Goal: Task Accomplishment & Management: Manage account settings

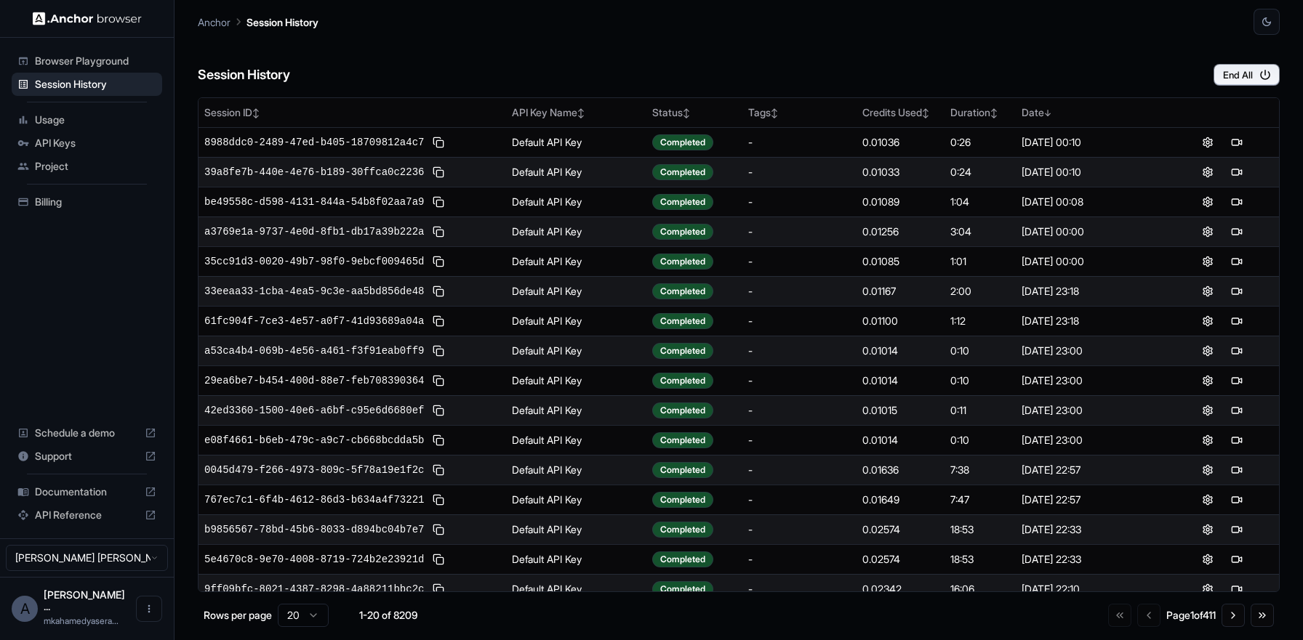
click at [128, 68] on div "Browser Playground" at bounding box center [87, 60] width 150 height 23
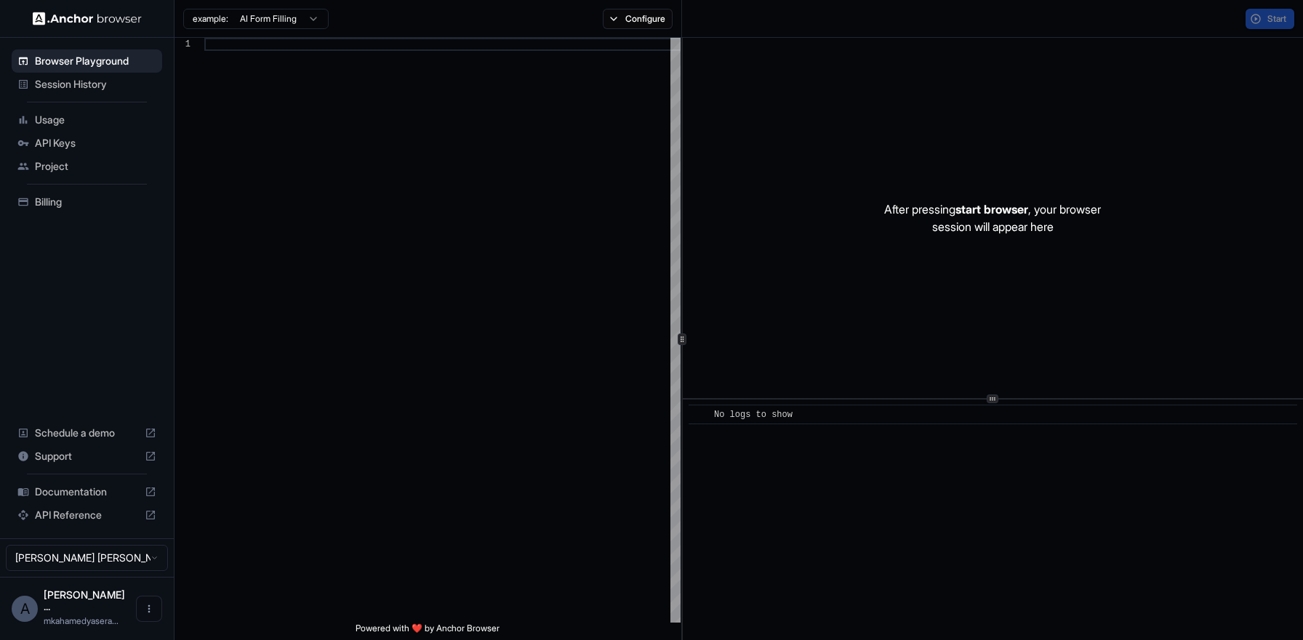
scroll to position [105, 0]
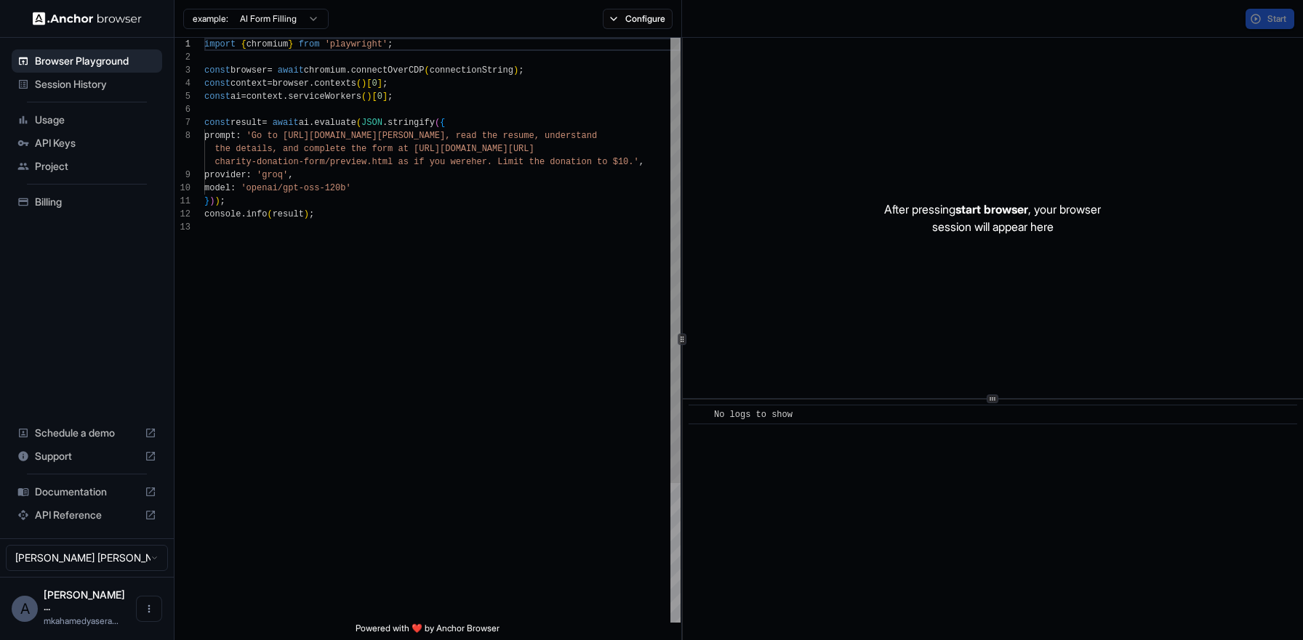
click at [126, 81] on span "Session History" at bounding box center [95, 84] width 121 height 15
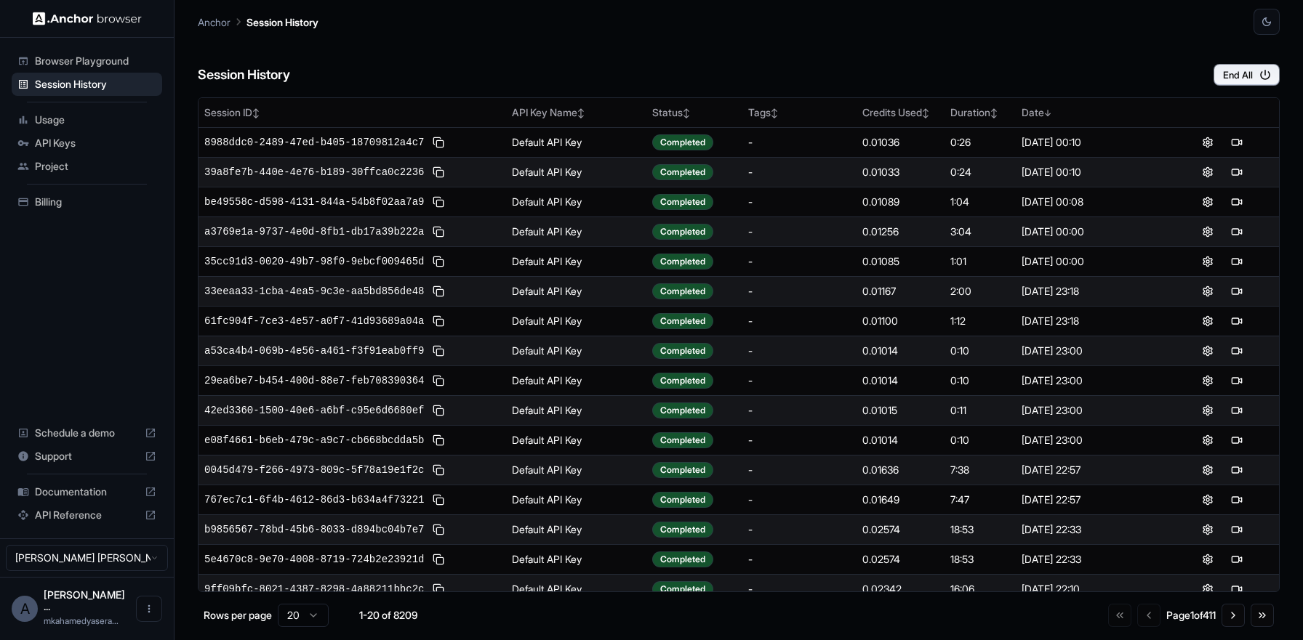
click at [49, 124] on span "Usage" at bounding box center [95, 120] width 121 height 15
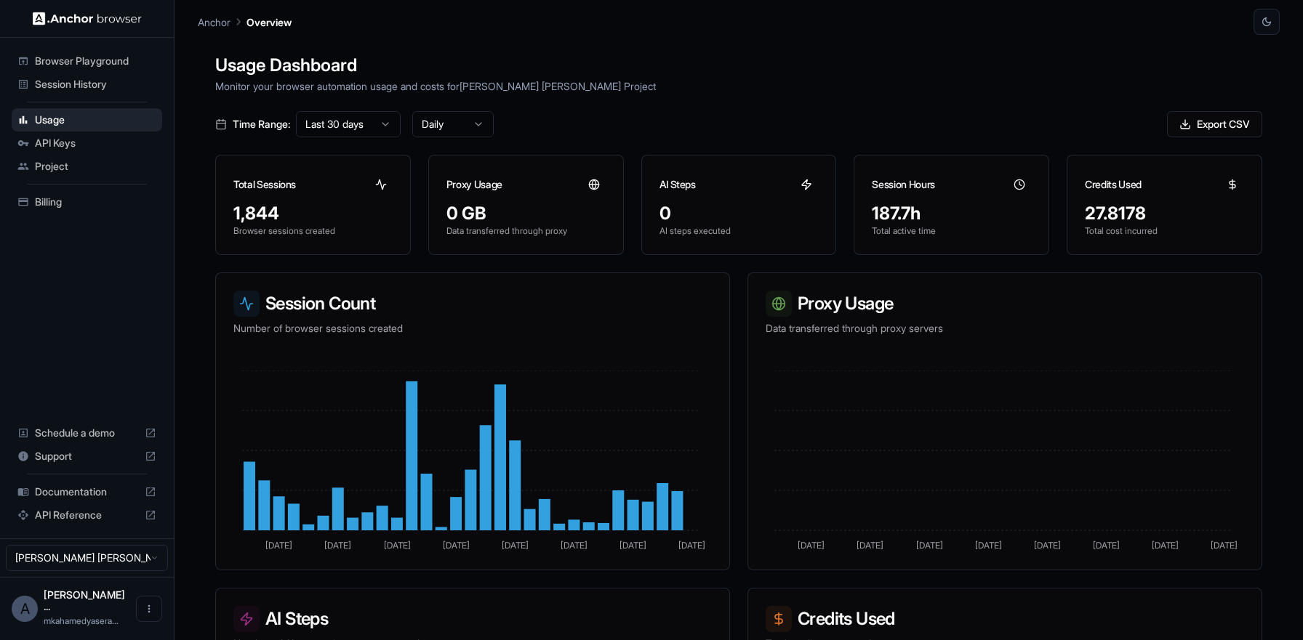
click at [98, 76] on div "Session History" at bounding box center [87, 84] width 150 height 23
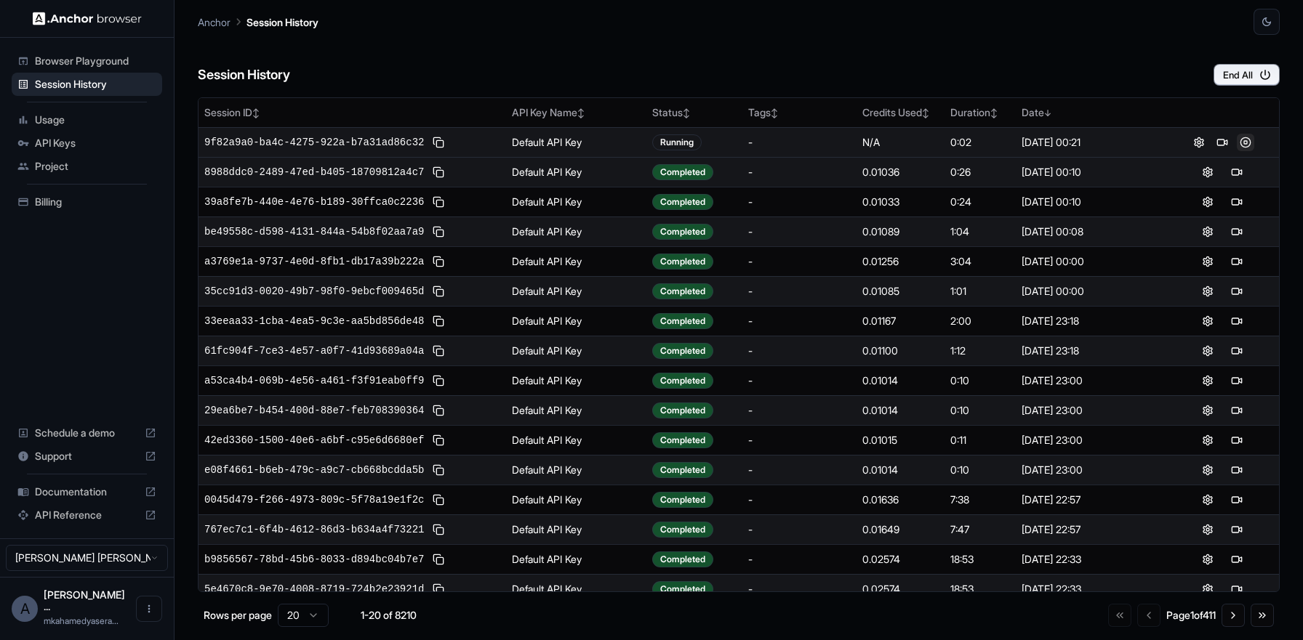
click at [1239, 145] on button at bounding box center [1244, 142] width 17 height 17
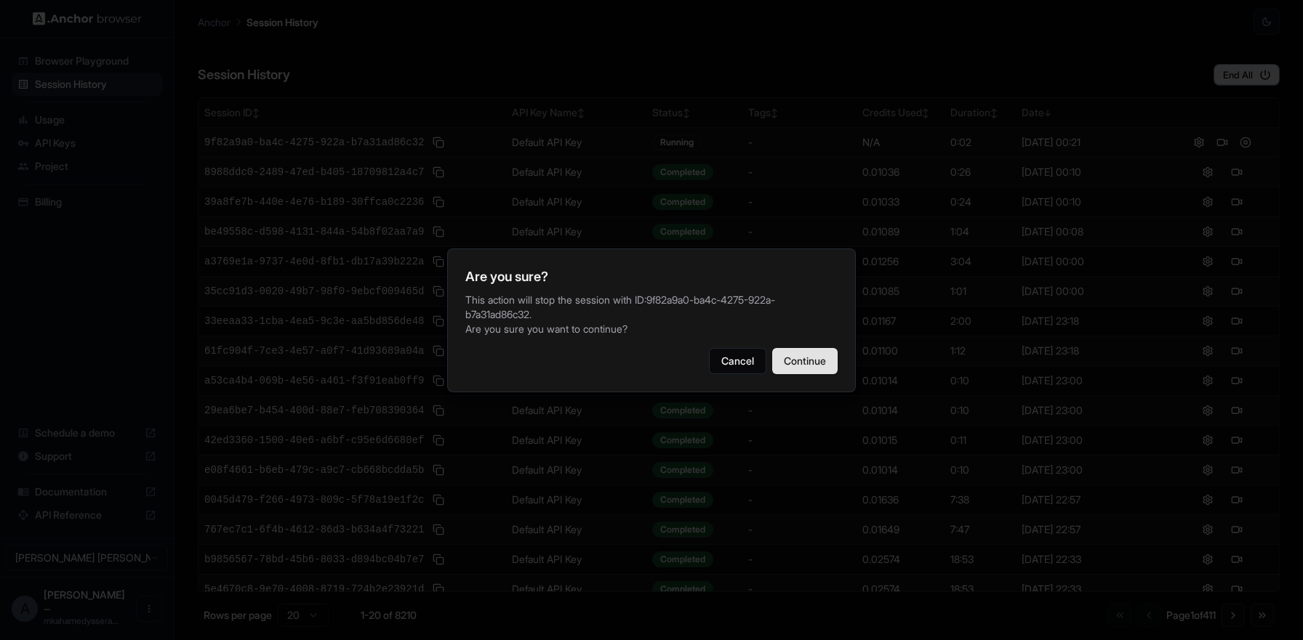
click at [805, 358] on button "Continue" at bounding box center [804, 361] width 65 height 26
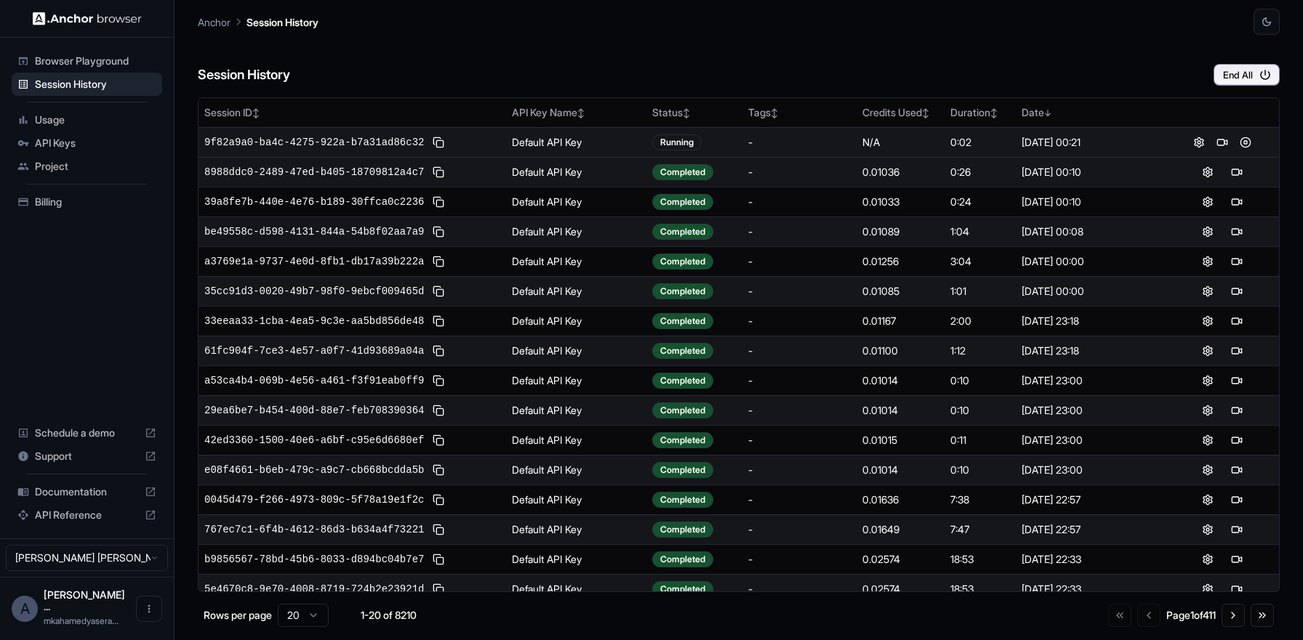
click at [93, 71] on div "Browser Playground" at bounding box center [87, 60] width 150 height 23
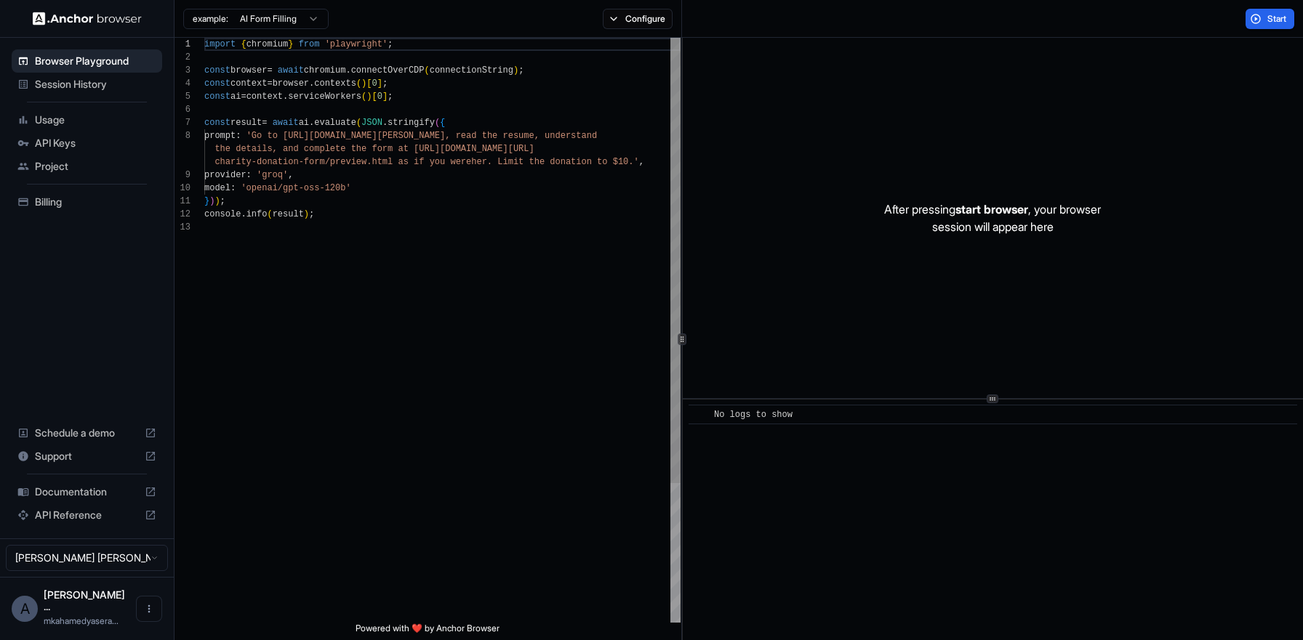
scroll to position [105, 0]
click at [89, 89] on span "Session History" at bounding box center [95, 84] width 121 height 15
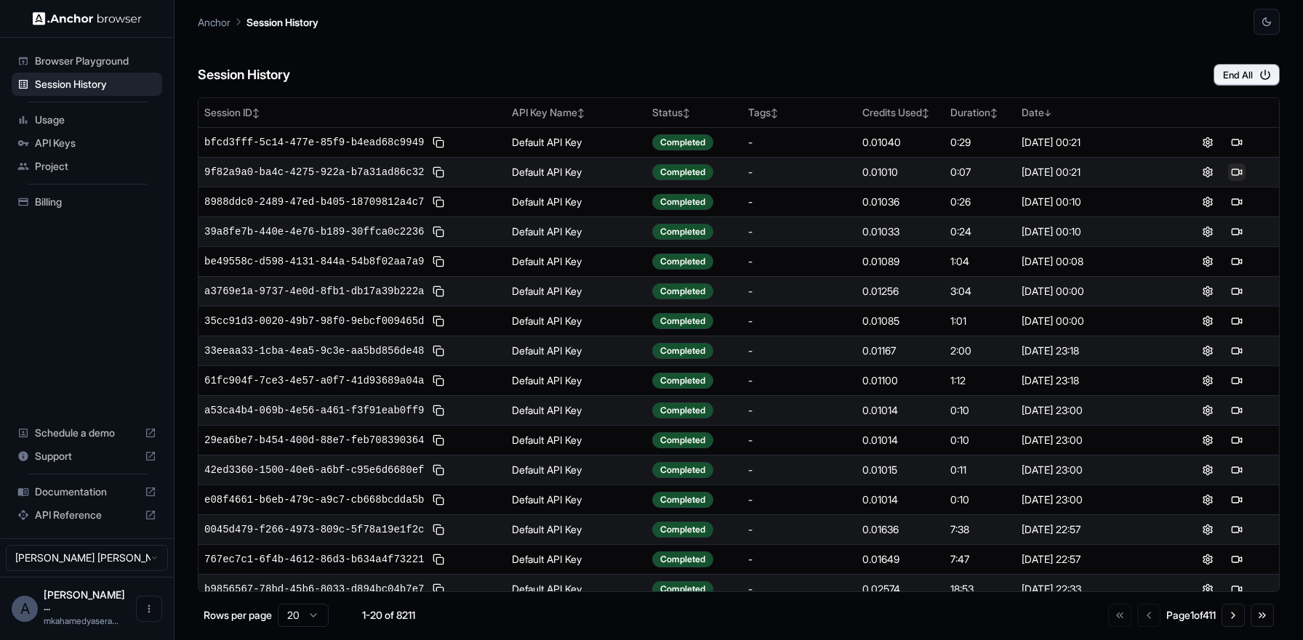
click at [1230, 169] on button at bounding box center [1236, 172] width 17 height 17
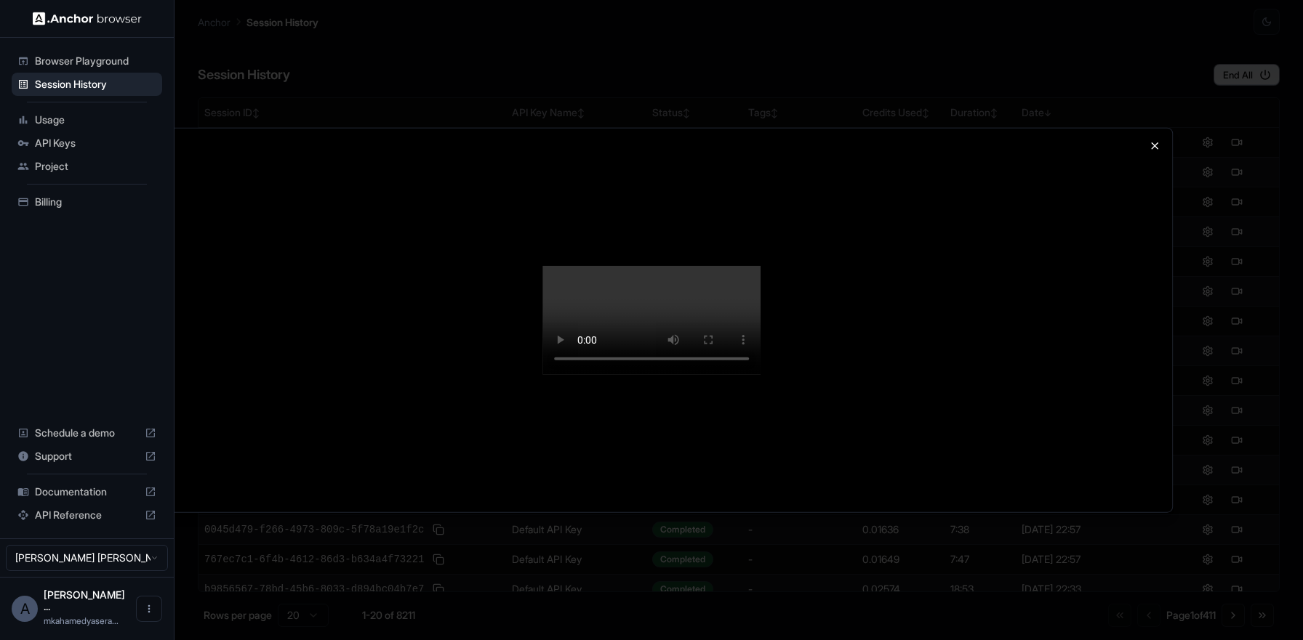
click at [1159, 128] on div at bounding box center [651, 320] width 1041 height 385
click at [1157, 140] on icon "button" at bounding box center [1155, 146] width 12 height 12
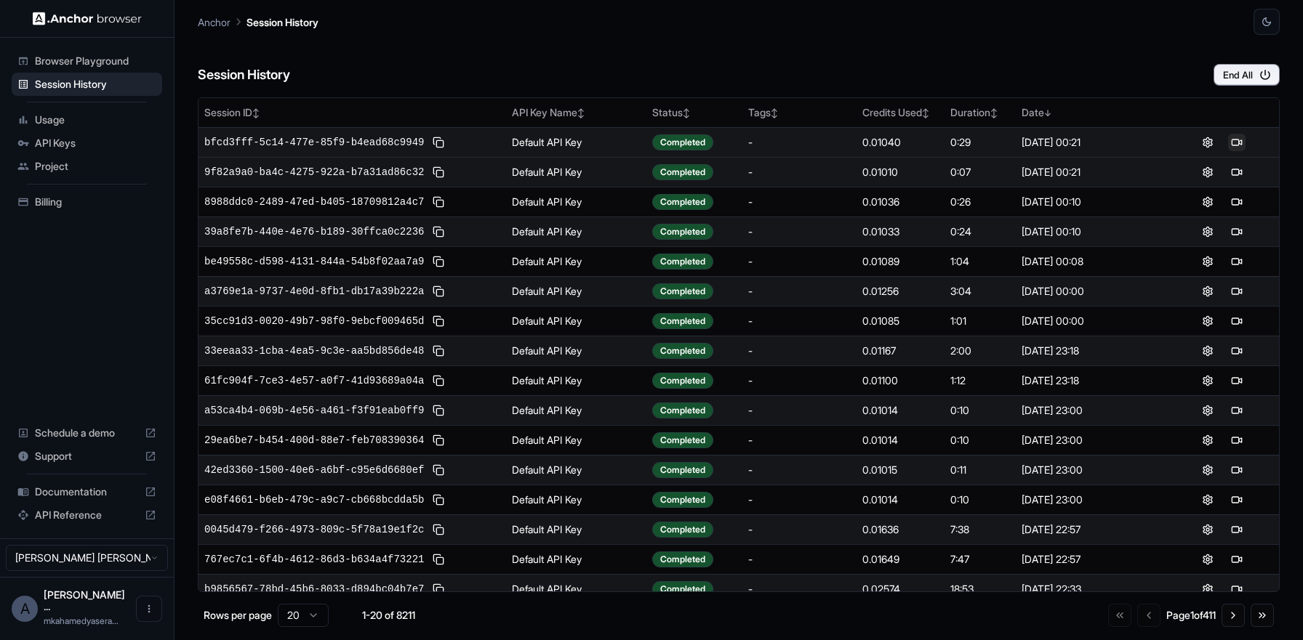
click at [1232, 141] on button at bounding box center [1236, 142] width 17 height 17
click at [1213, 140] on button at bounding box center [1221, 142] width 17 height 17
click at [1243, 142] on button at bounding box center [1244, 142] width 17 height 17
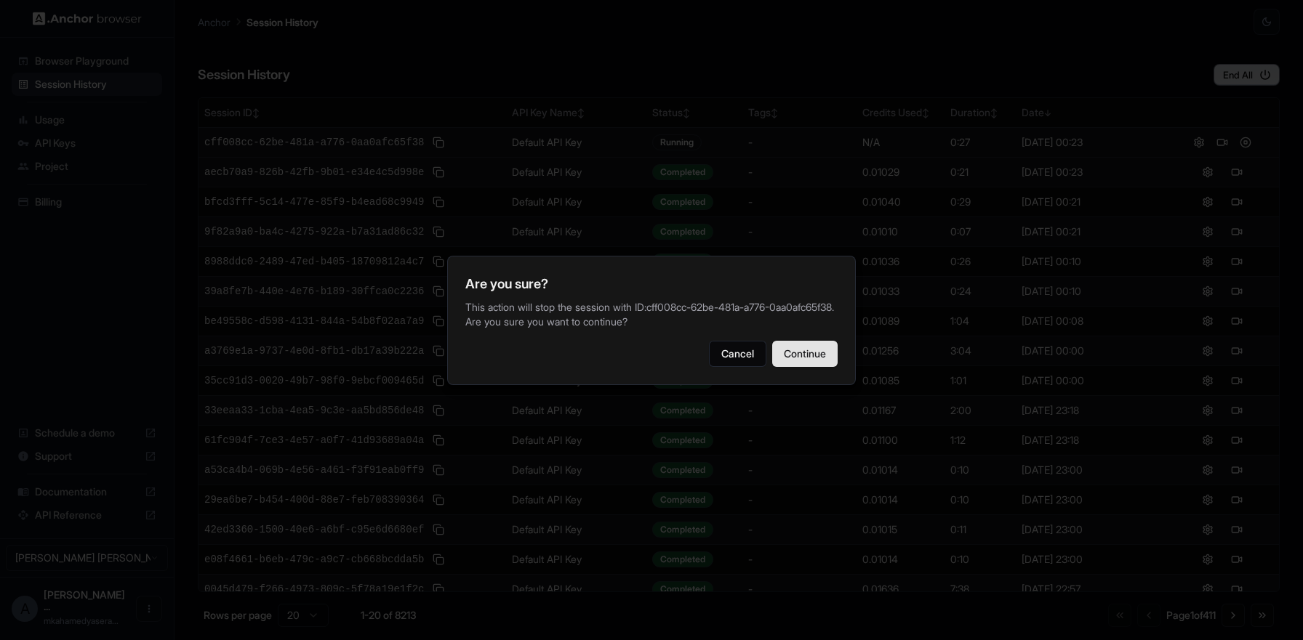
click at [828, 358] on button "Continue" at bounding box center [804, 354] width 65 height 26
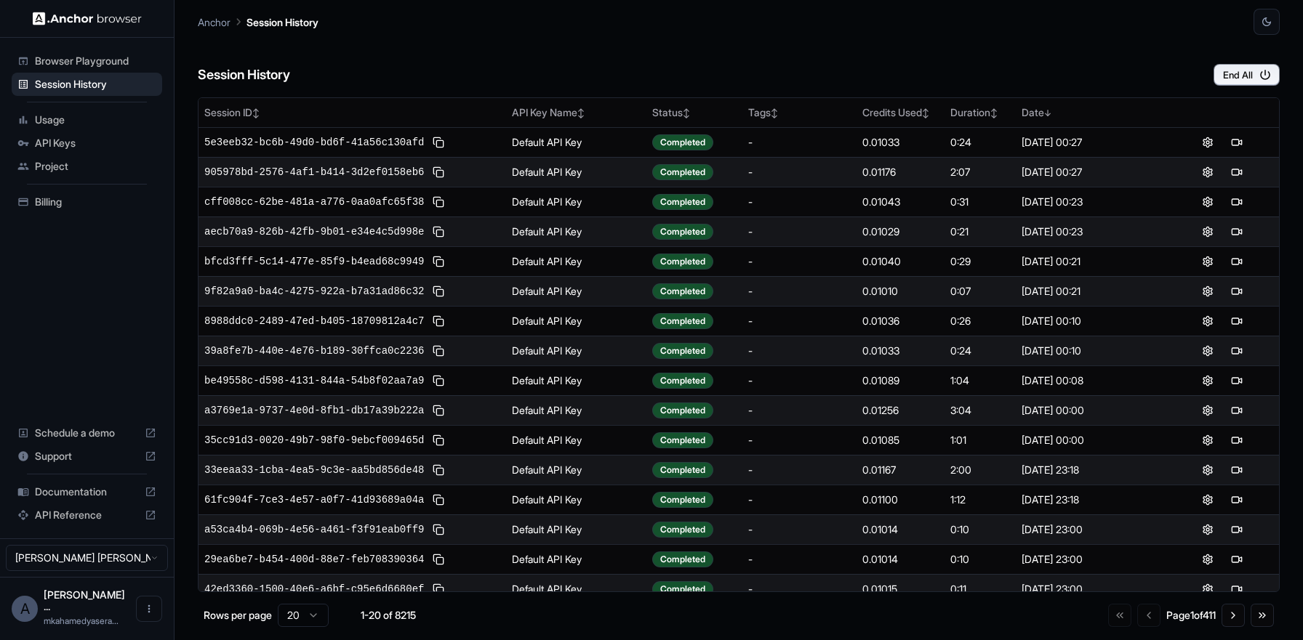
click at [111, 64] on span "Browser Playground" at bounding box center [95, 61] width 121 height 15
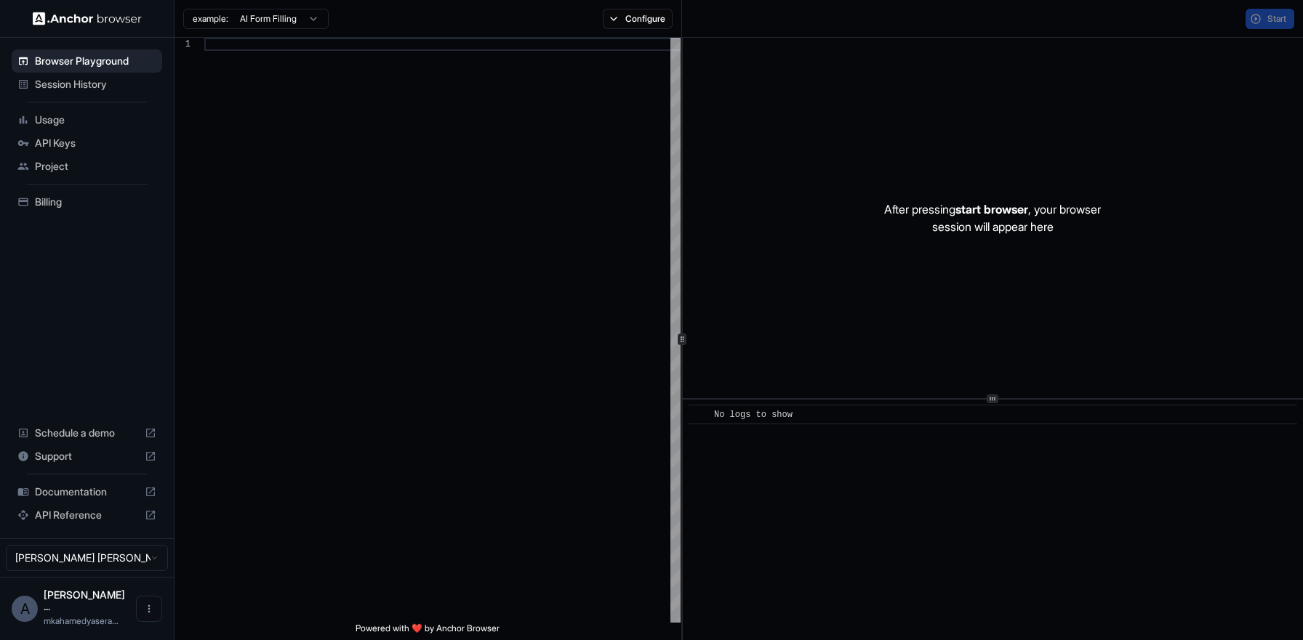
scroll to position [105, 0]
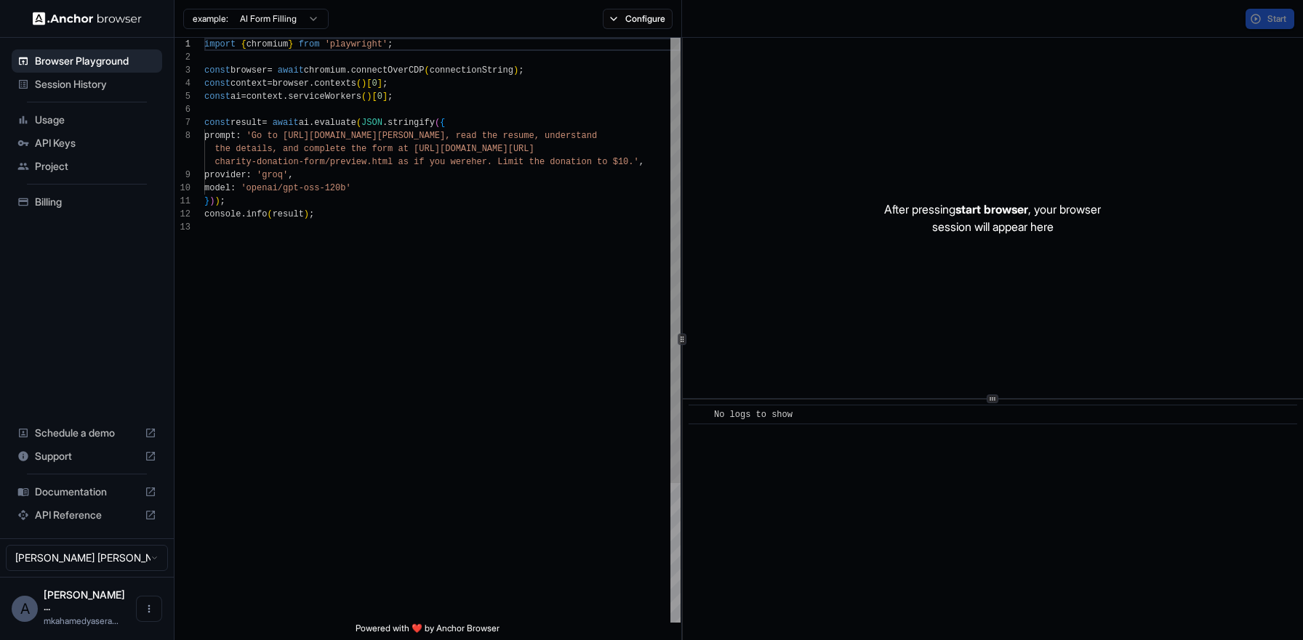
click at [109, 87] on span "Session History" at bounding box center [95, 84] width 121 height 15
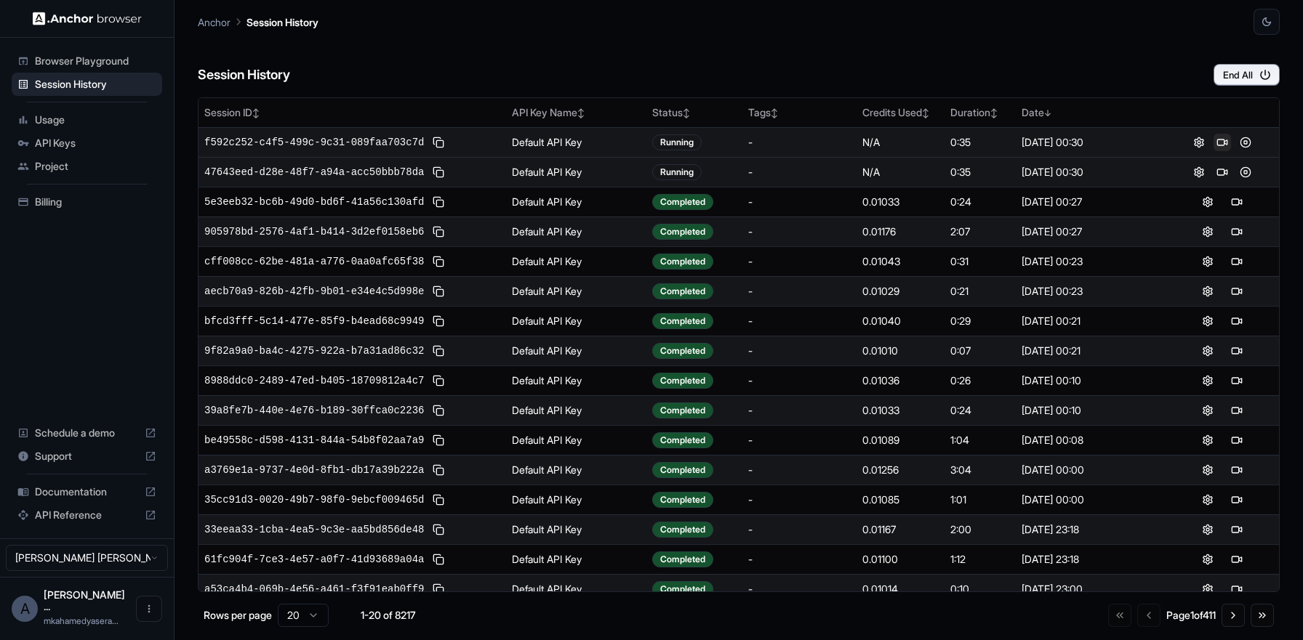
click at [1213, 146] on button at bounding box center [1221, 142] width 17 height 17
click at [1215, 174] on button at bounding box center [1221, 172] width 17 height 17
click at [1240, 143] on button at bounding box center [1244, 142] width 17 height 17
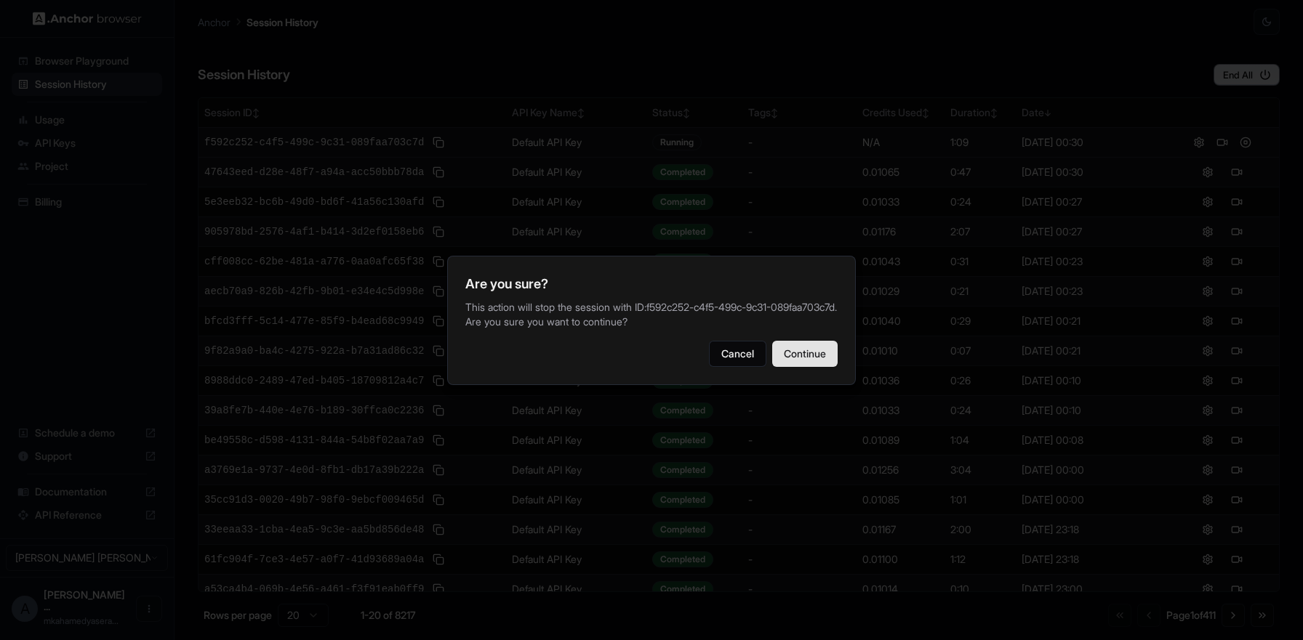
click at [818, 350] on button "Continue" at bounding box center [804, 354] width 65 height 26
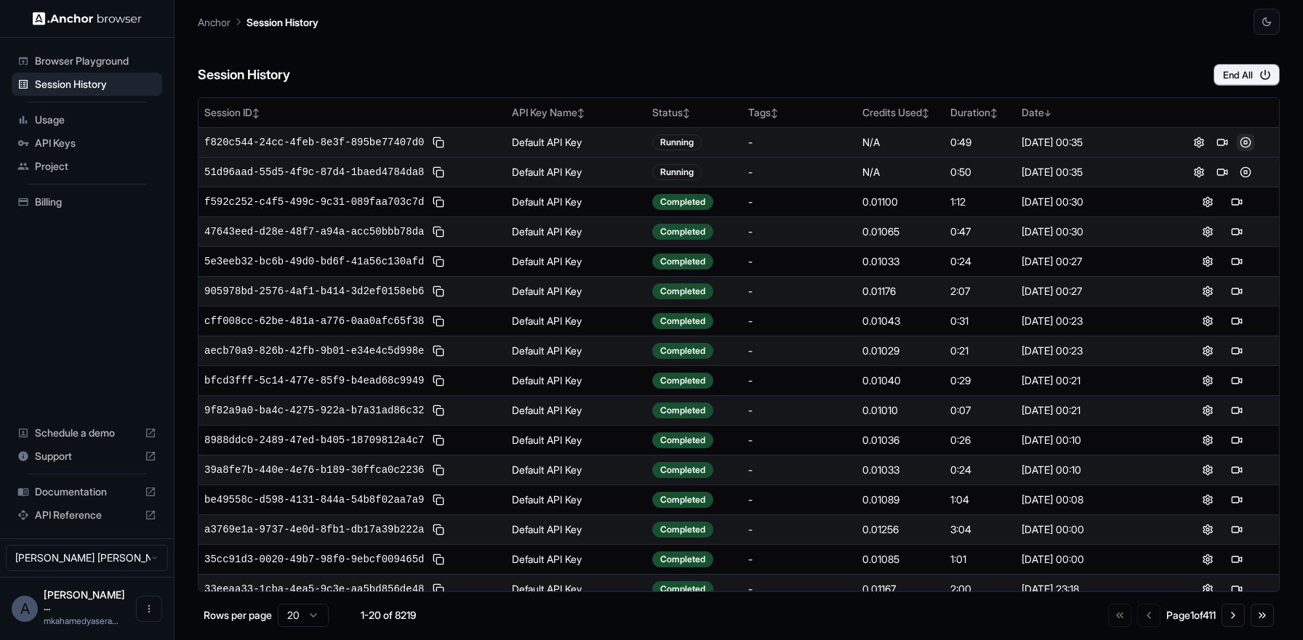
click at [1236, 142] on button at bounding box center [1244, 142] width 17 height 17
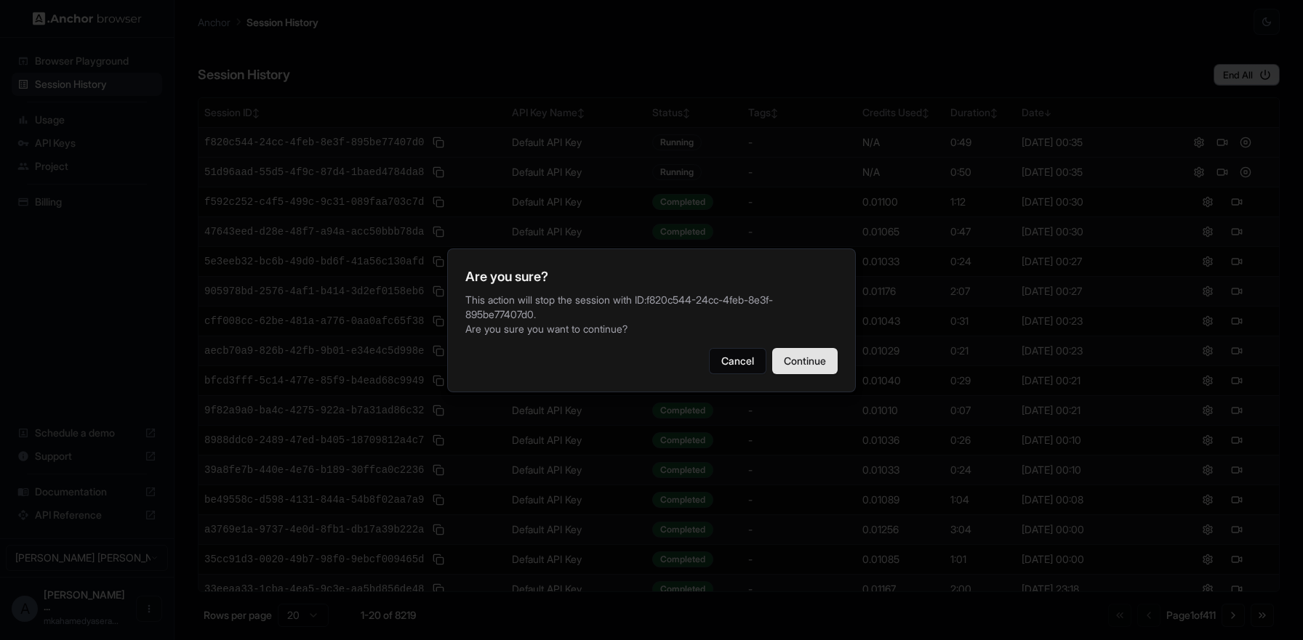
click at [787, 366] on button "Continue" at bounding box center [804, 361] width 65 height 26
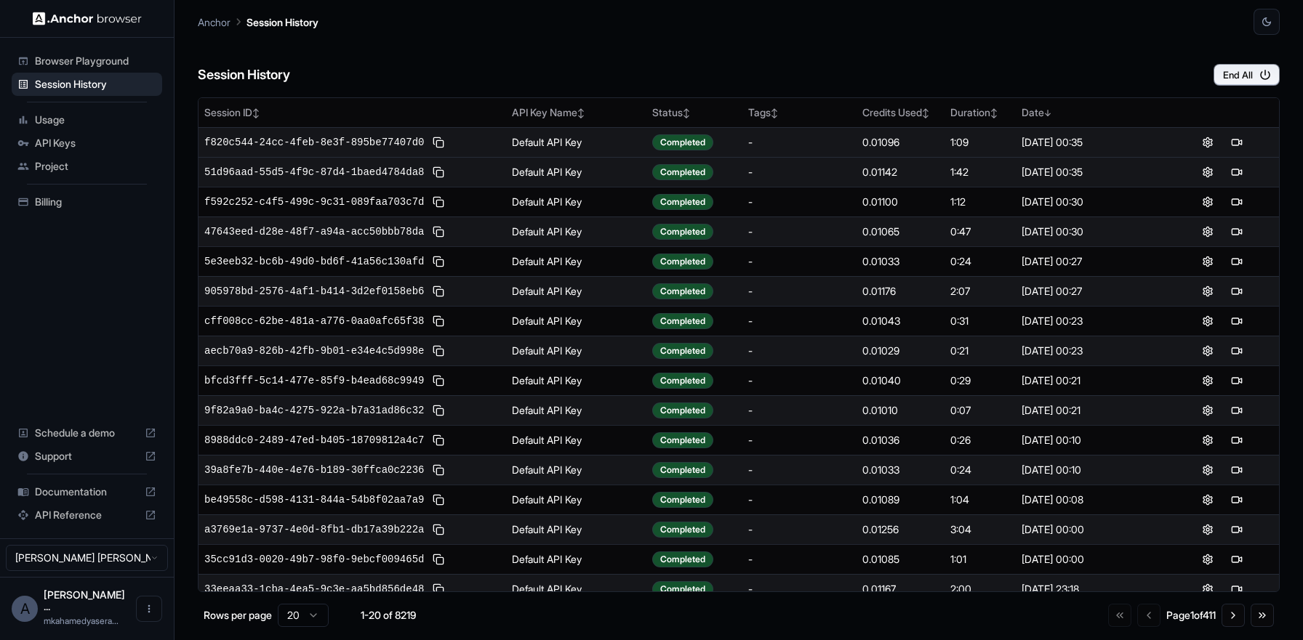
click at [74, 66] on span "Browser Playground" at bounding box center [95, 61] width 121 height 15
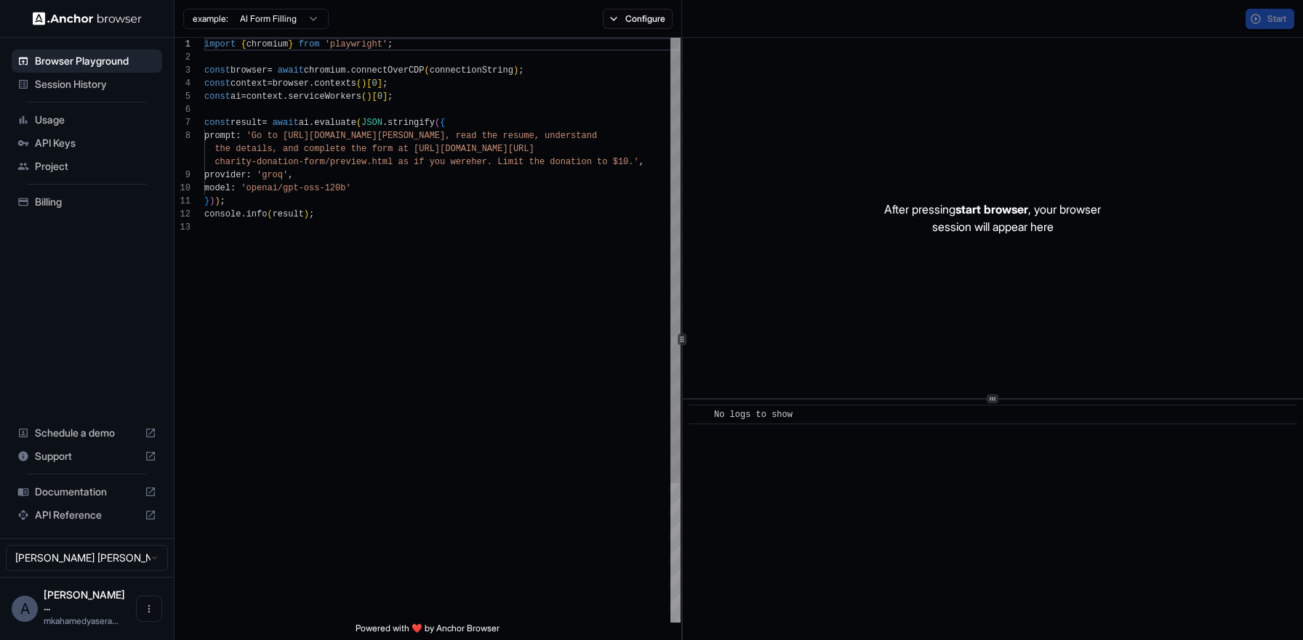
scroll to position [105, 0]
click at [100, 89] on span "Session History" at bounding box center [95, 84] width 121 height 15
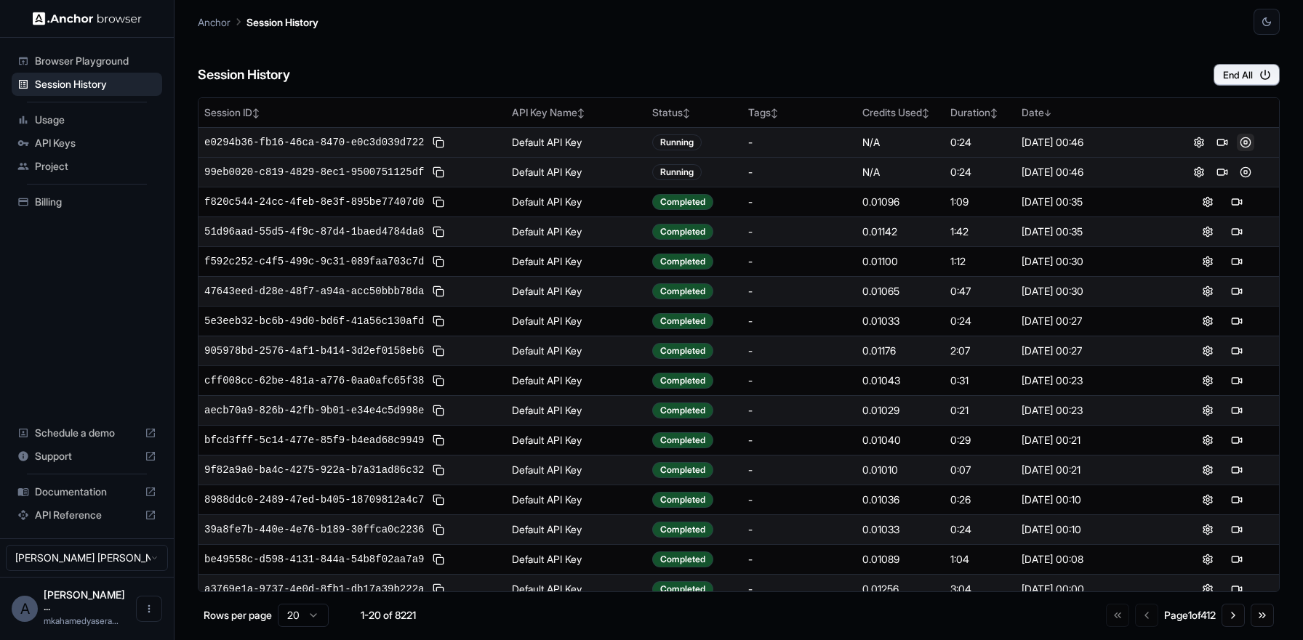
click at [1237, 143] on button at bounding box center [1244, 142] width 17 height 17
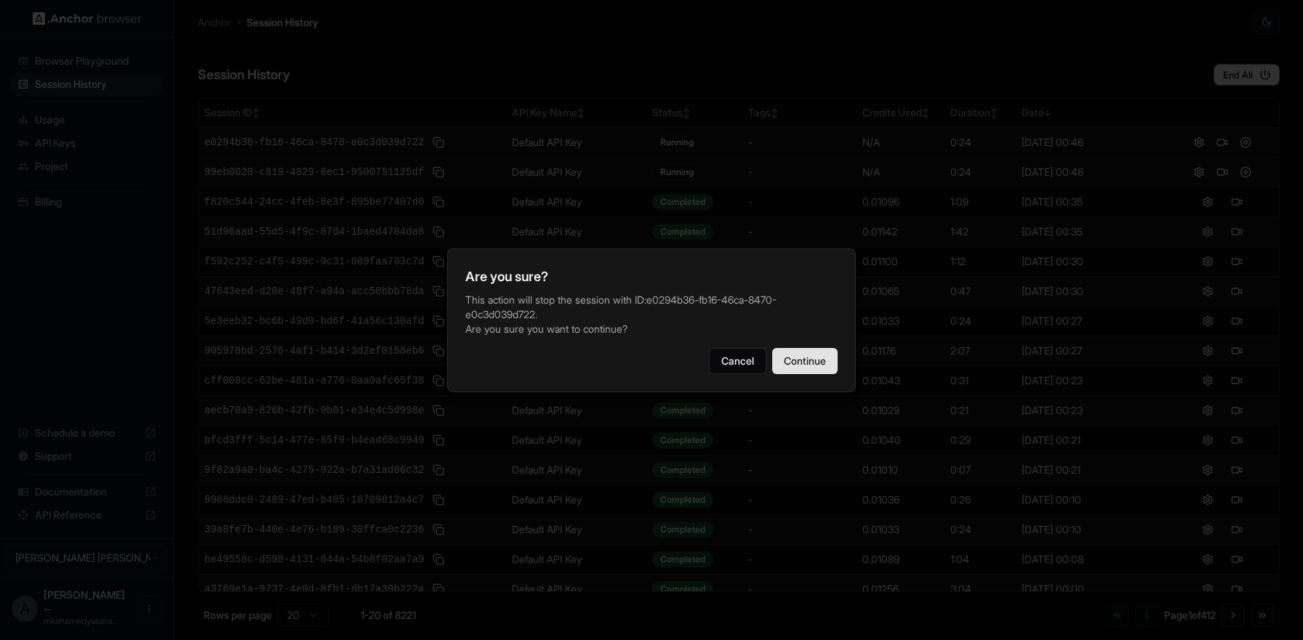
click at [817, 353] on button "Continue" at bounding box center [804, 361] width 65 height 26
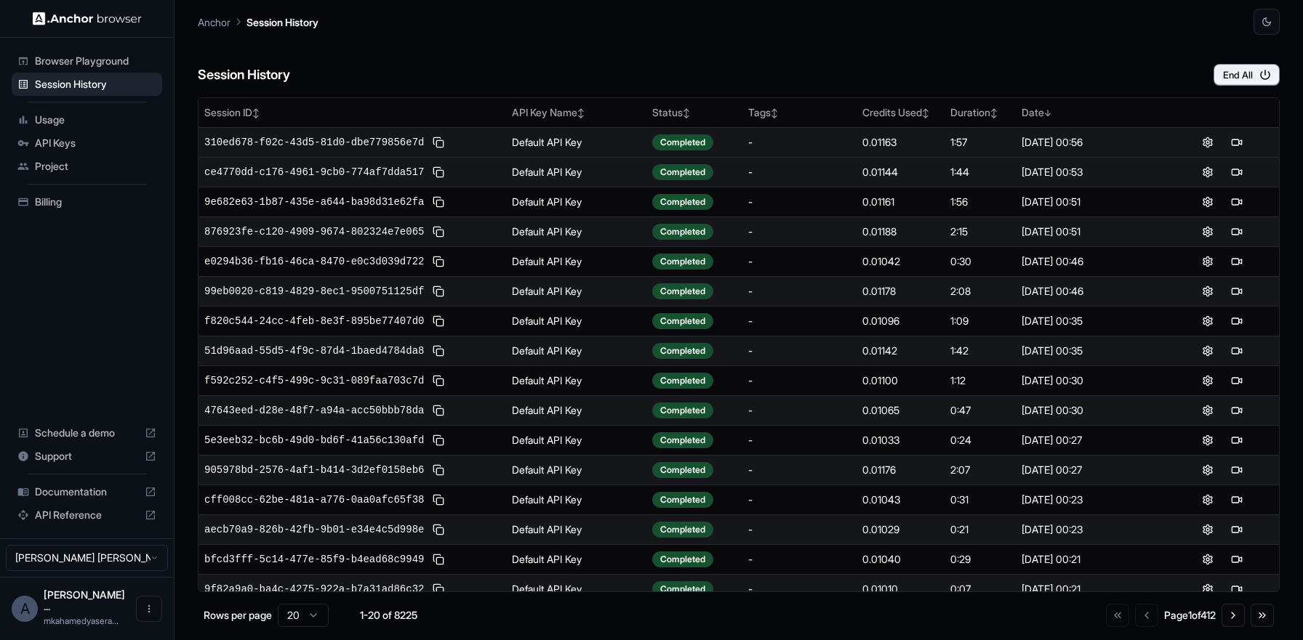
click at [88, 127] on div "Usage" at bounding box center [87, 119] width 150 height 23
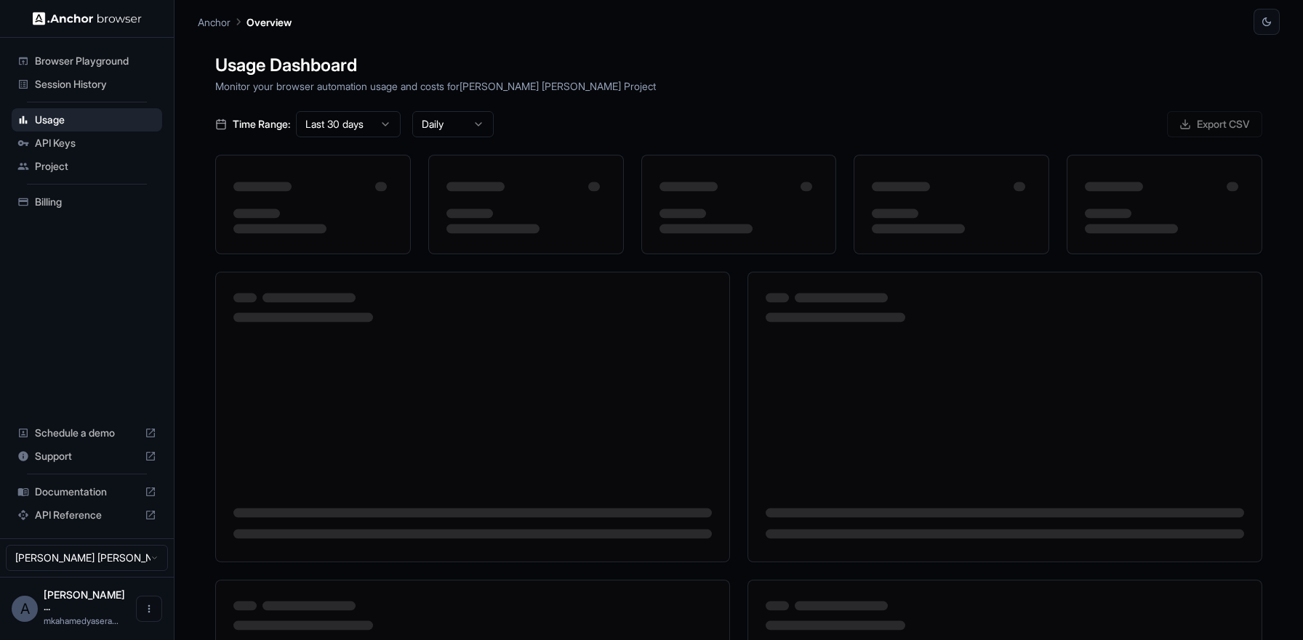
click at [89, 88] on span "Session History" at bounding box center [95, 84] width 121 height 15
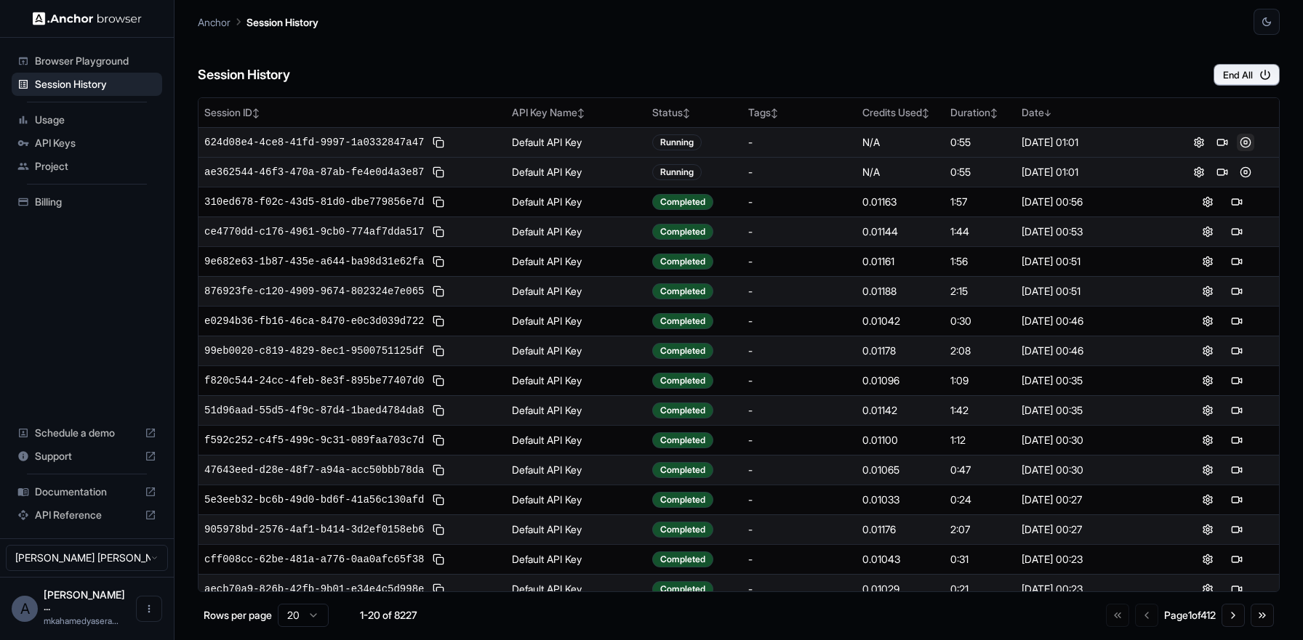
click at [1239, 142] on button at bounding box center [1244, 142] width 17 height 17
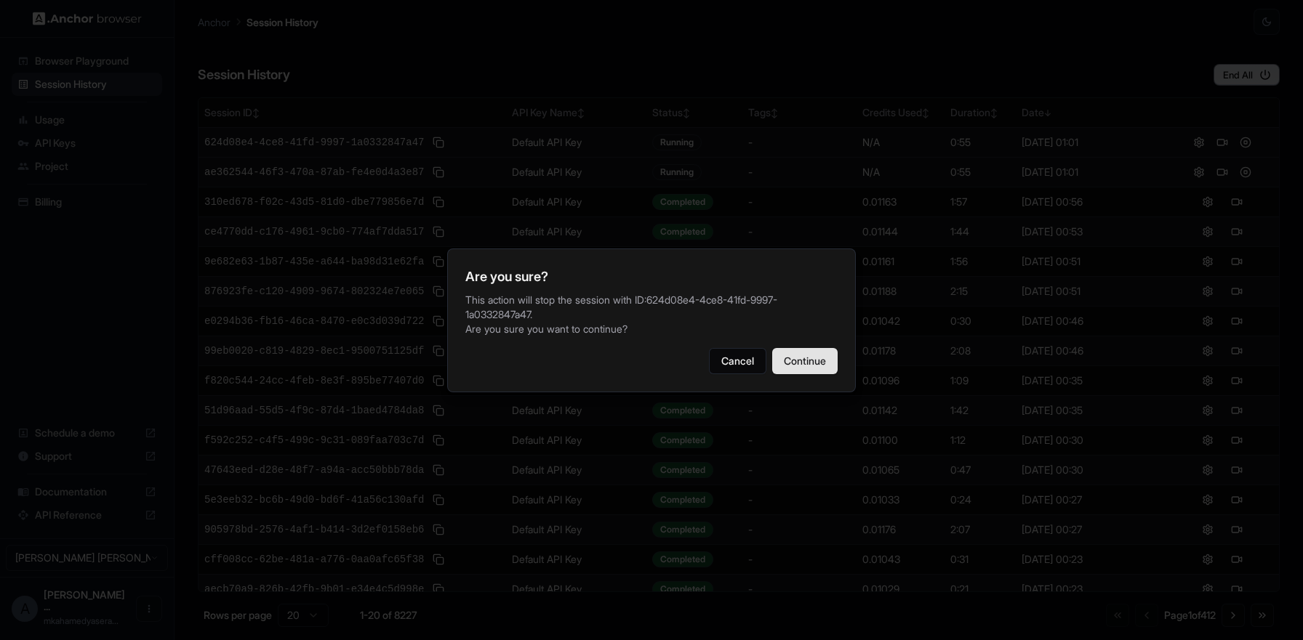
click at [818, 351] on button "Continue" at bounding box center [804, 361] width 65 height 26
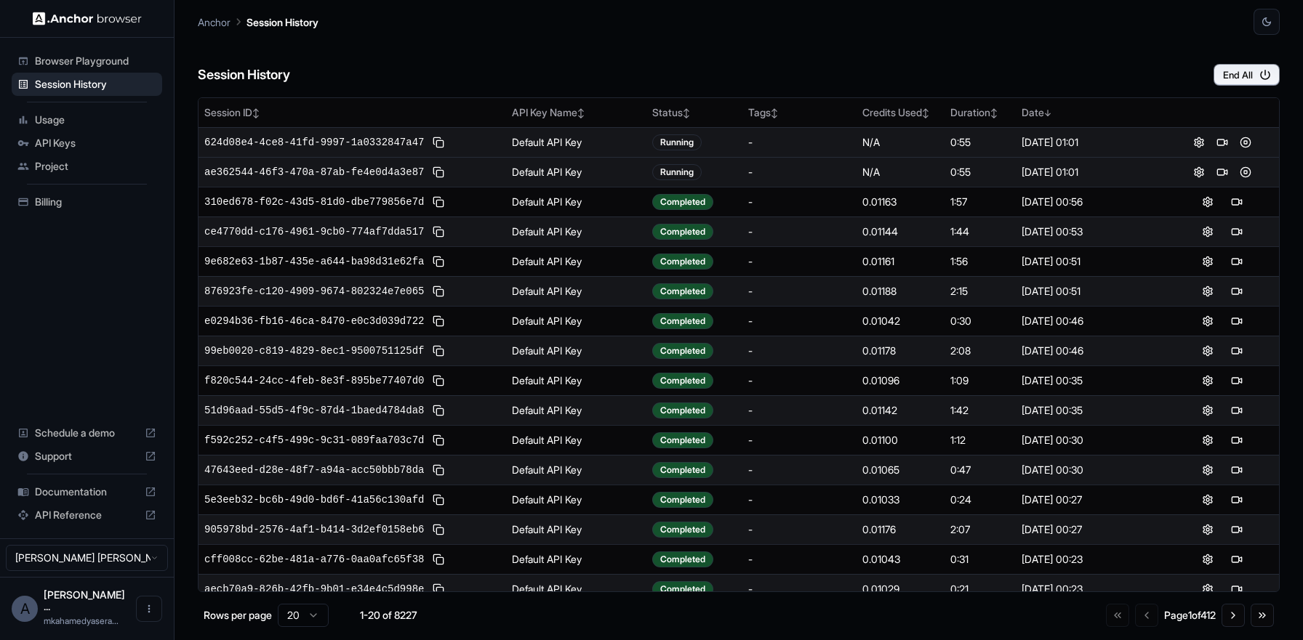
click at [79, 118] on span "Usage" at bounding box center [95, 120] width 121 height 15
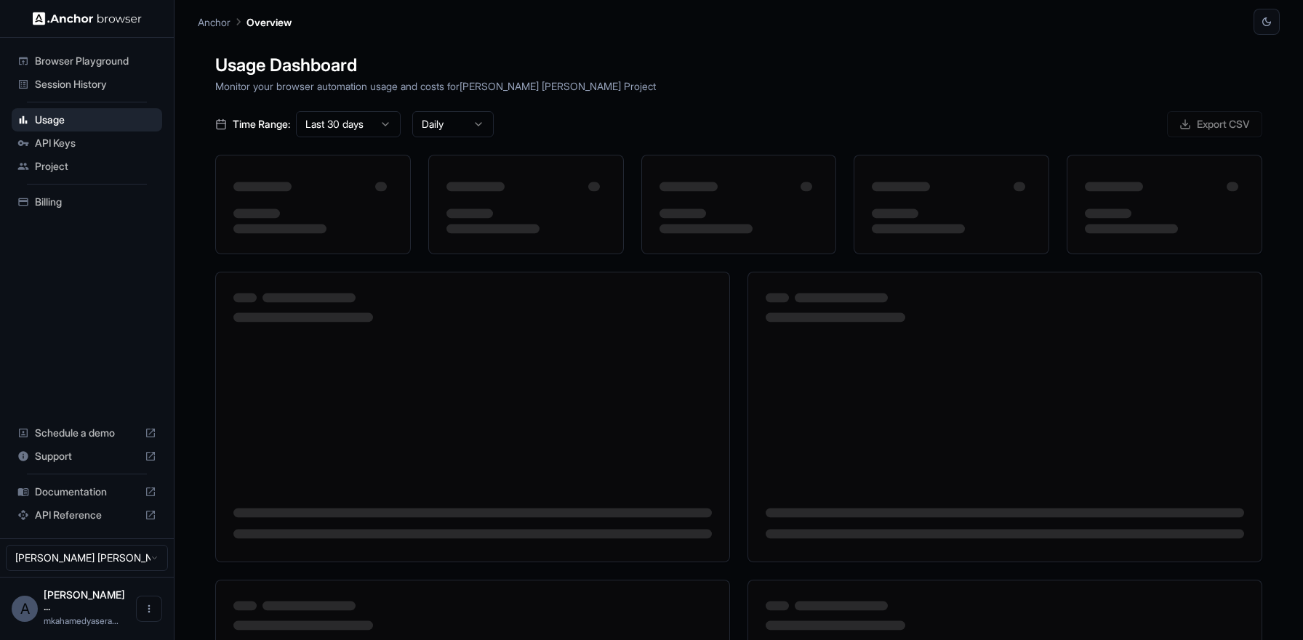
click at [82, 91] on span "Session History" at bounding box center [95, 84] width 121 height 15
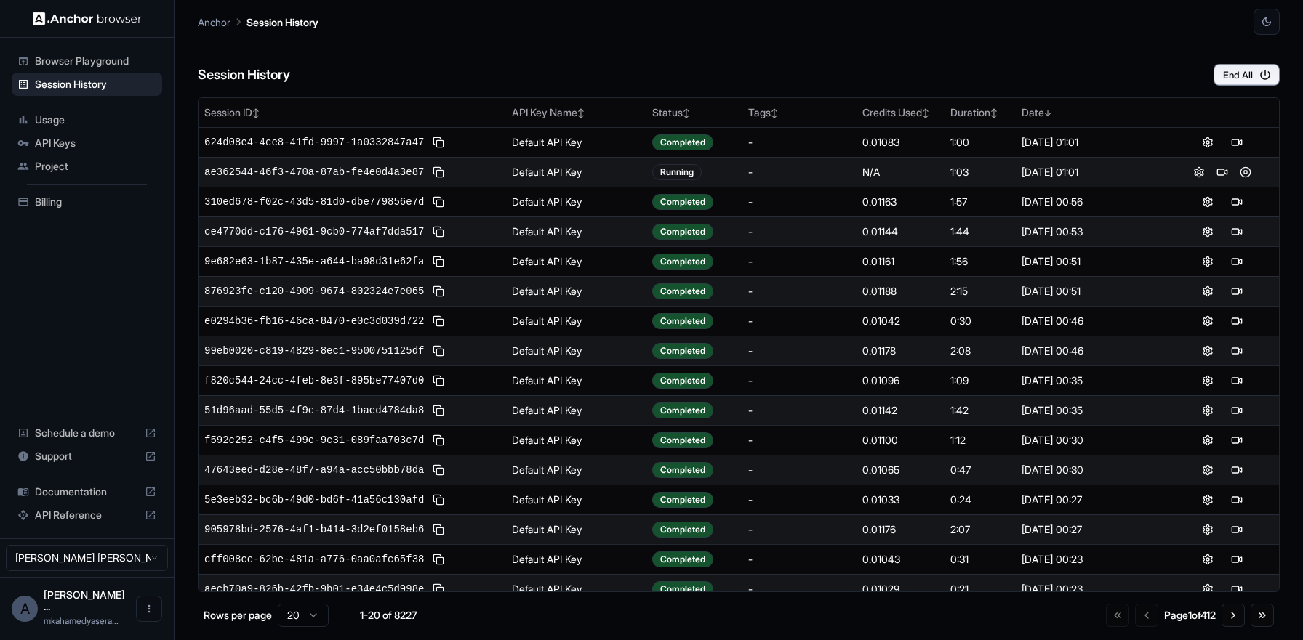
click at [54, 113] on span "Usage" at bounding box center [95, 120] width 121 height 15
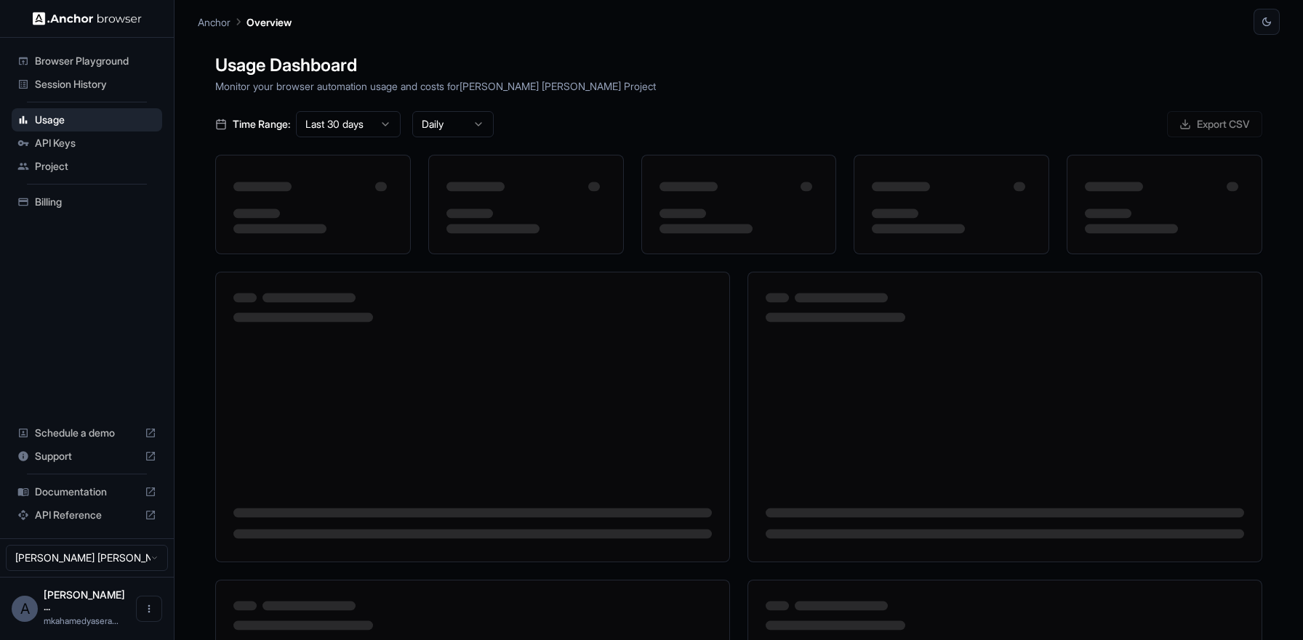
click at [65, 90] on span "Session History" at bounding box center [95, 84] width 121 height 15
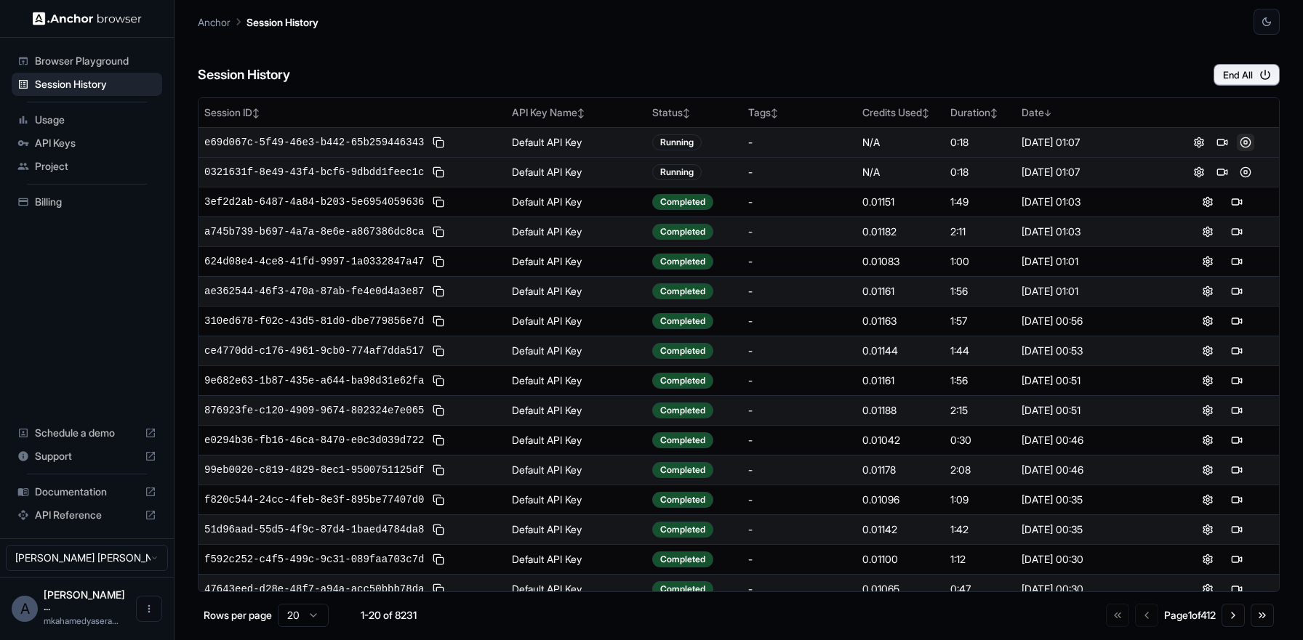
click at [1238, 138] on button at bounding box center [1244, 142] width 17 height 17
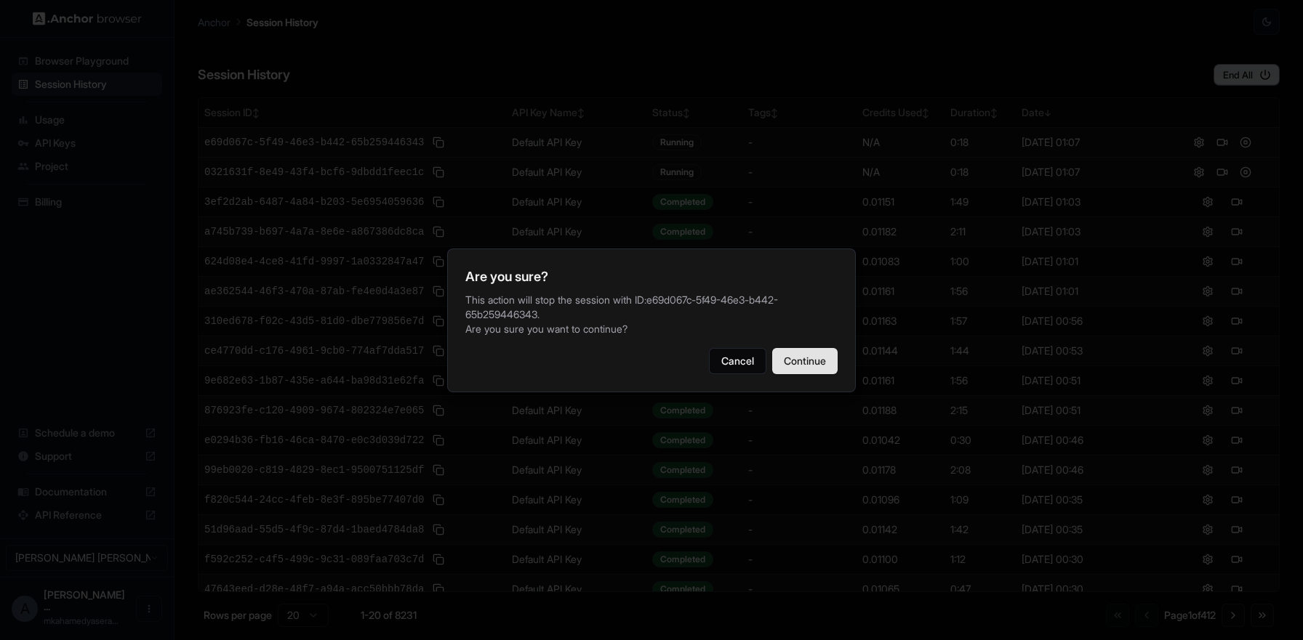
click at [809, 359] on button "Continue" at bounding box center [804, 361] width 65 height 26
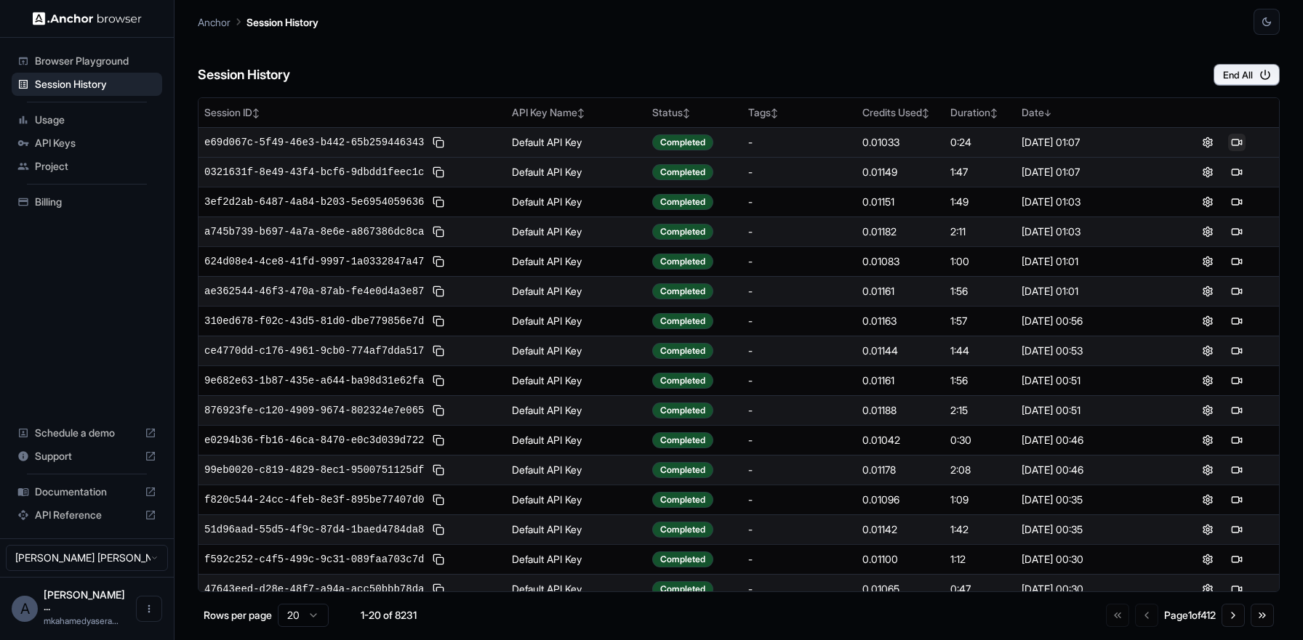
click at [1228, 142] on button at bounding box center [1236, 142] width 17 height 17
click at [1213, 140] on button at bounding box center [1221, 142] width 17 height 17
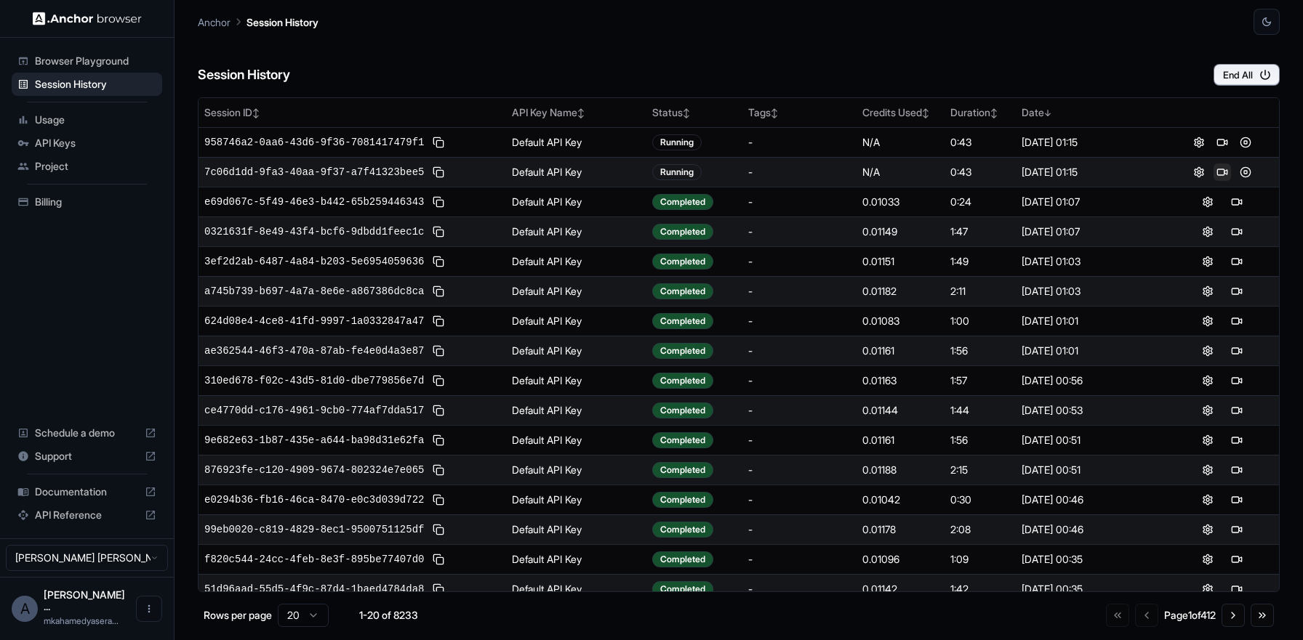
click at [1213, 175] on button at bounding box center [1221, 172] width 17 height 17
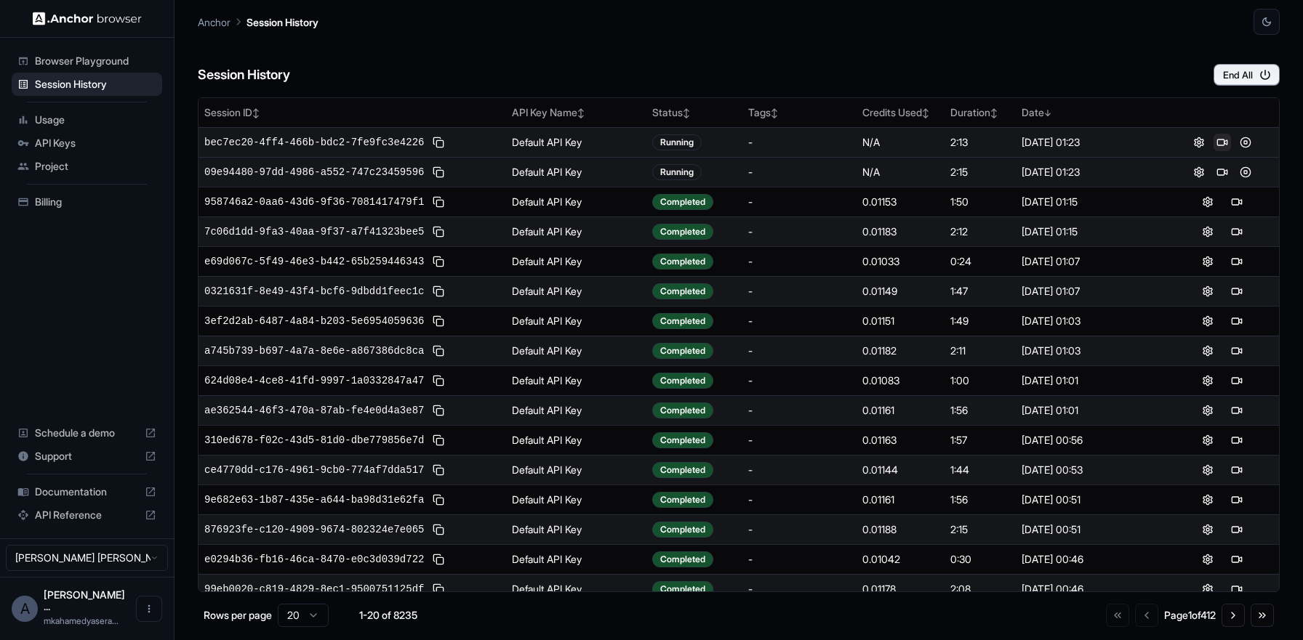
click at [1215, 140] on button at bounding box center [1221, 142] width 17 height 17
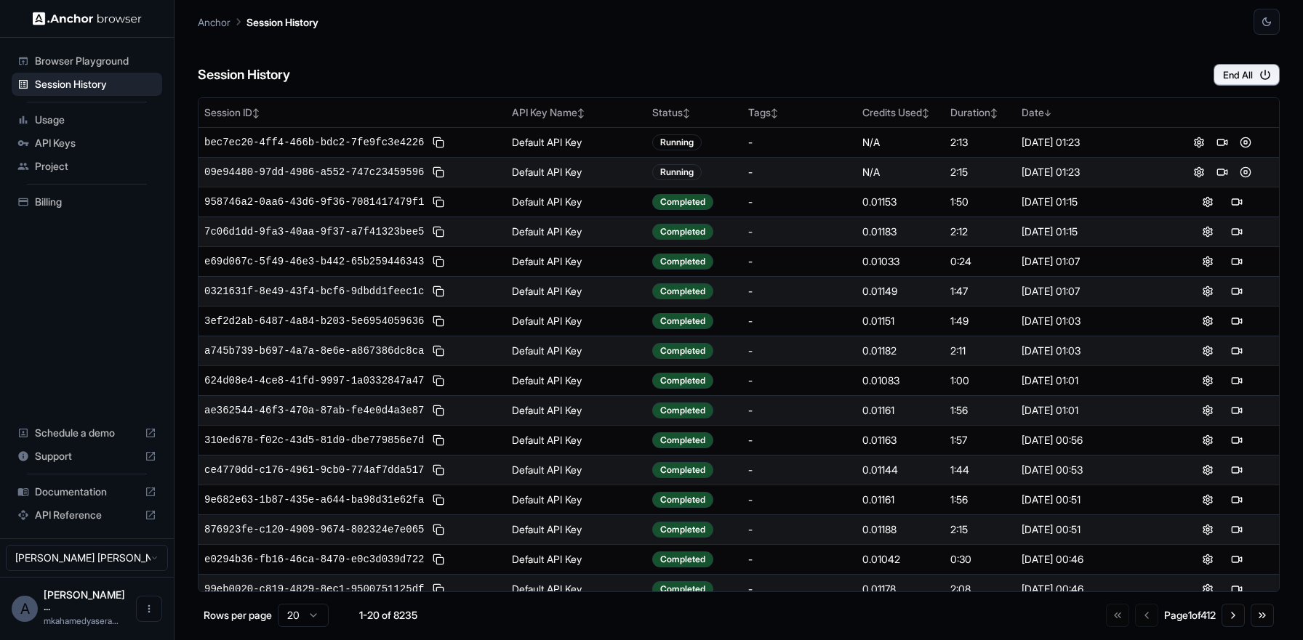
click at [1210, 181] on td at bounding box center [1221, 172] width 114 height 30
click at [1213, 168] on button at bounding box center [1221, 172] width 17 height 17
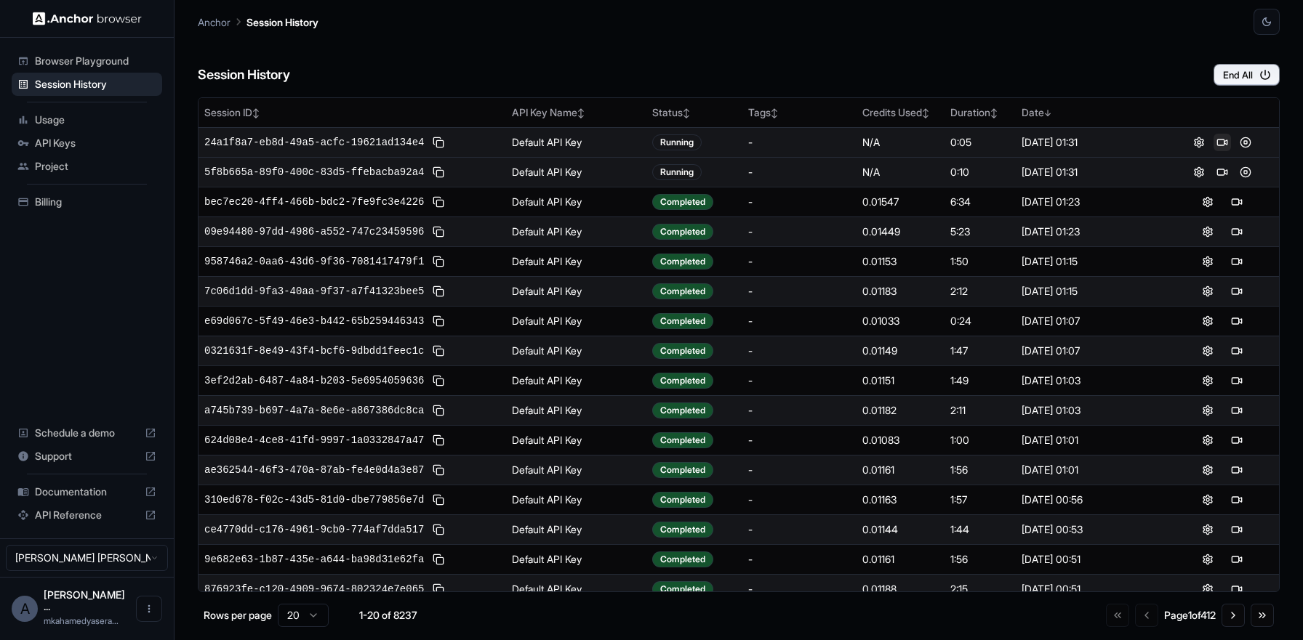
click at [1215, 143] on button at bounding box center [1221, 142] width 17 height 17
click at [1239, 141] on button at bounding box center [1244, 142] width 17 height 17
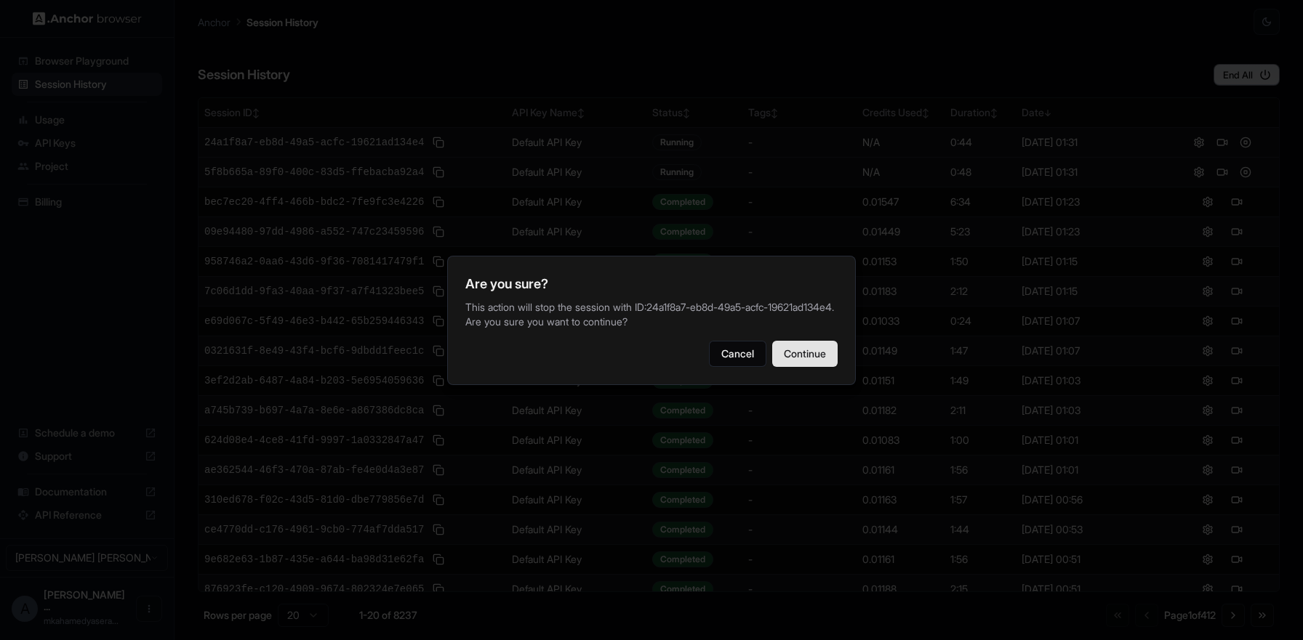
click at [817, 353] on button "Continue" at bounding box center [804, 354] width 65 height 26
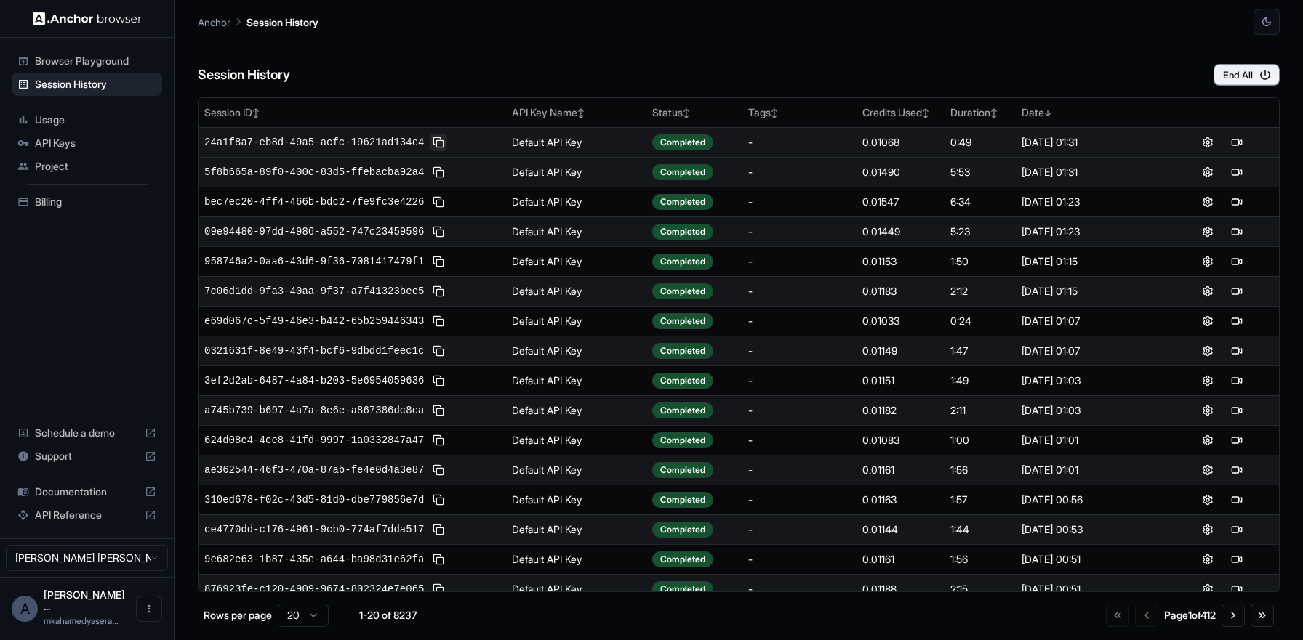
click at [447, 142] on button at bounding box center [438, 142] width 17 height 17
